Goal: Navigation & Orientation: Find specific page/section

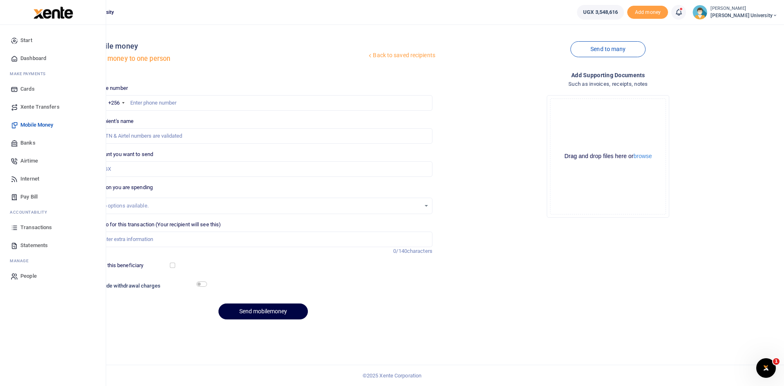
click at [29, 62] on link "Dashboard" at bounding box center [53, 58] width 93 height 18
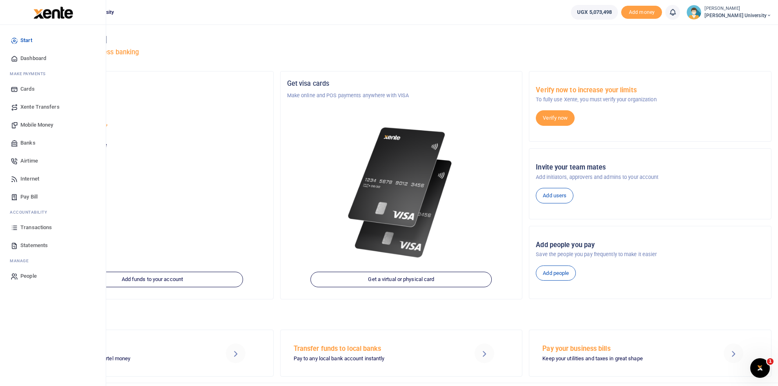
click at [38, 61] on span "Dashboard" at bounding box center [33, 58] width 26 height 8
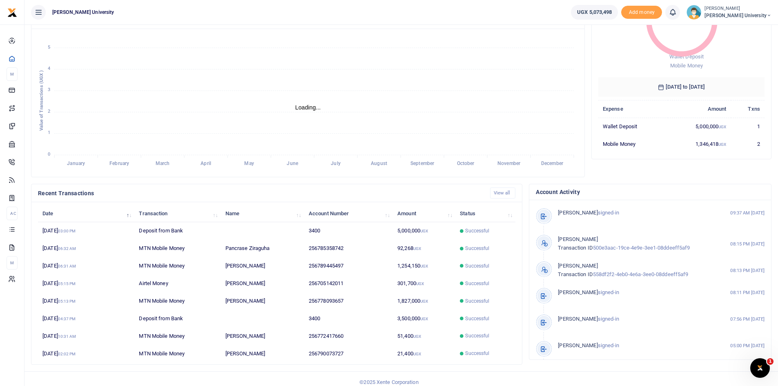
scroll to position [102, 0]
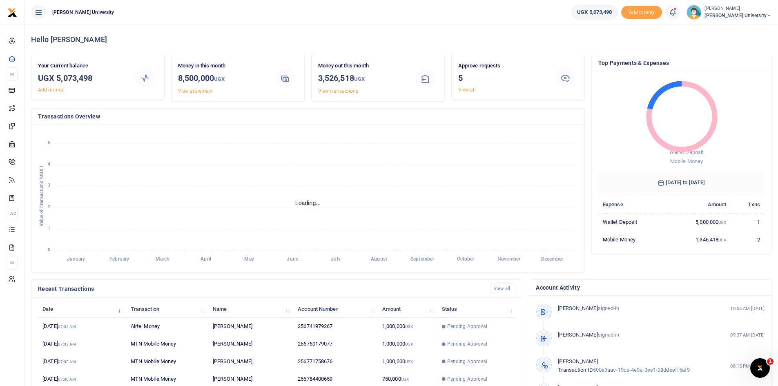
scroll to position [7, 7]
